Goal: Information Seeking & Learning: Learn about a topic

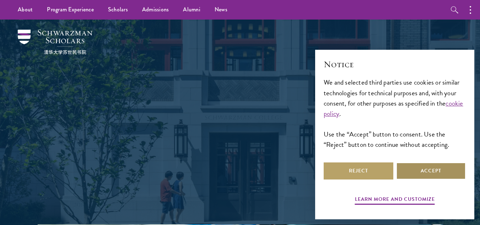
click at [446, 170] on button "Accept" at bounding box center [431, 170] width 70 height 17
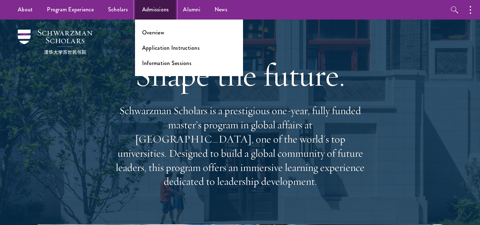
click at [165, 15] on link "Admissions" at bounding box center [155, 10] width 41 height 20
